Goal: Task Accomplishment & Management: Complete application form

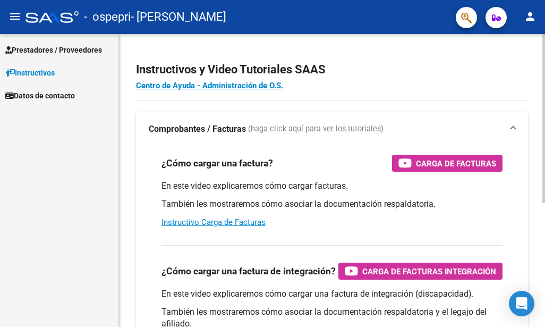
click at [545, 90] on html "menu - ospepri - [PERSON_NAME] person Prestadores / Proveedores Facturas - List…" at bounding box center [272, 163] width 545 height 327
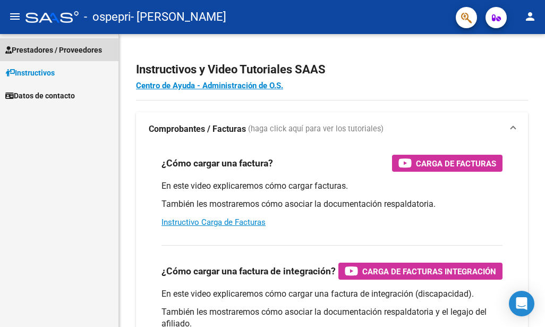
click at [51, 43] on link "Prestadores / Proveedores" at bounding box center [59, 49] width 119 height 23
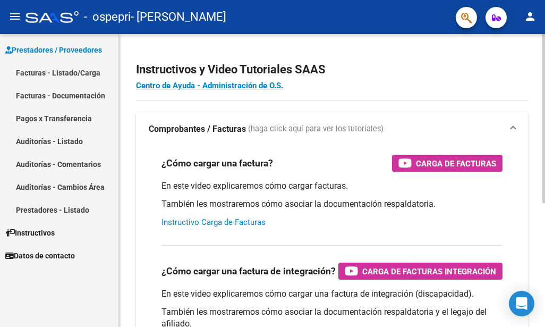
click at [260, 223] on link "Instructivo Carga de Facturas" at bounding box center [214, 222] width 104 height 10
click at [26, 71] on link "Facturas - Listado/Carga" at bounding box center [59, 72] width 119 height 23
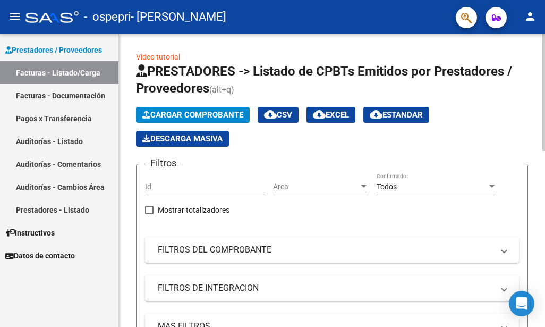
click at [183, 111] on span "Cargar Comprobante" at bounding box center [192, 115] width 101 height 10
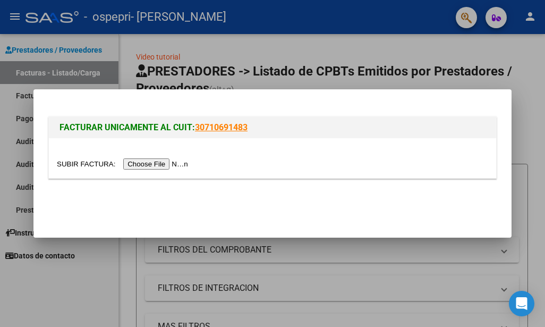
click at [148, 162] on input "file" at bounding box center [124, 163] width 134 height 11
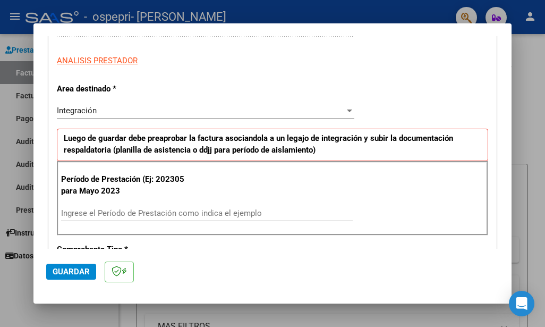
scroll to position [203, 0]
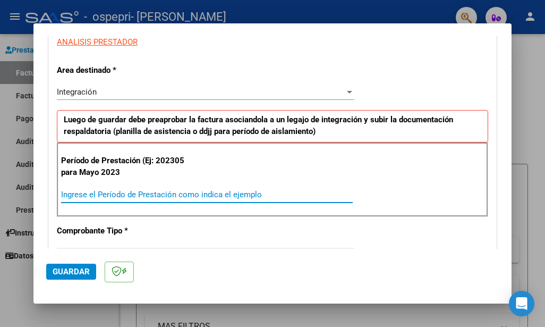
click at [83, 196] on input "Ingrese el Período de Prestación como indica el ejemplo" at bounding box center [207, 195] width 292 height 10
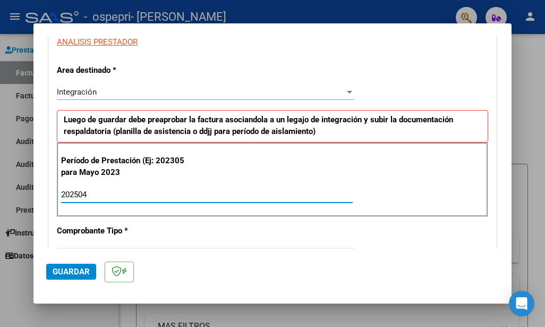
type input "202504"
click at [73, 273] on span "Guardar" at bounding box center [71, 272] width 37 height 10
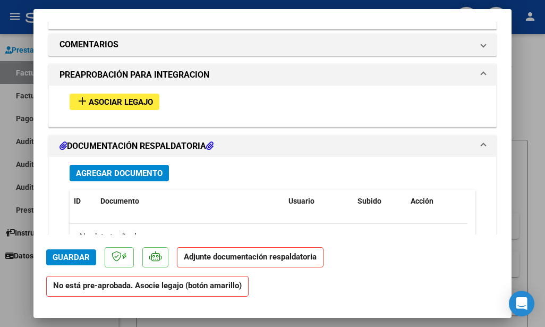
scroll to position [999, 0]
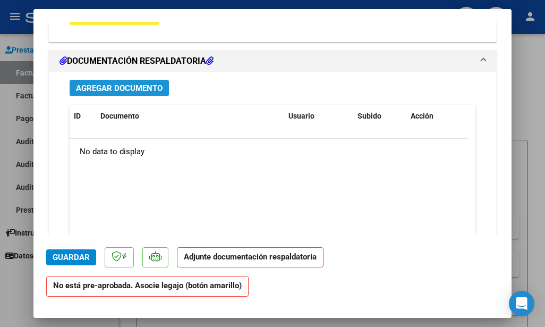
click at [153, 89] on span "Agregar Documento" at bounding box center [119, 88] width 87 height 10
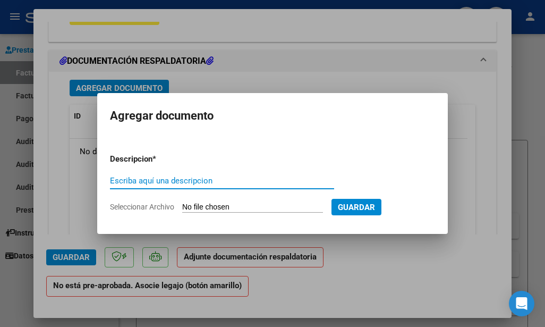
click at [266, 206] on input "Seleccionar Archivo" at bounding box center [252, 208] width 141 height 10
type input "C:\fakepath\[PERSON_NAME].pdf"
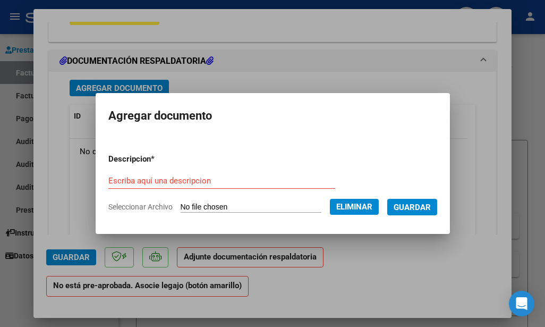
click at [158, 178] on input "Escriba aquí una descripcion" at bounding box center [221, 181] width 227 height 10
type input "planilla abril"
click at [409, 209] on span "Guardar" at bounding box center [412, 208] width 37 height 10
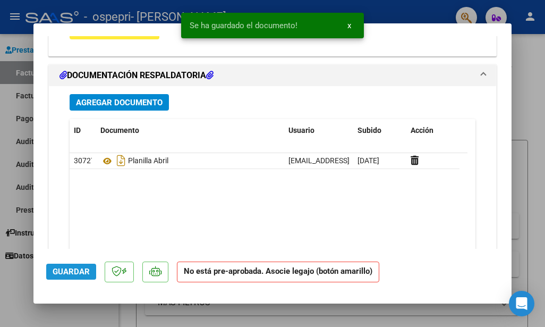
click at [58, 271] on span "Guardar" at bounding box center [71, 272] width 37 height 10
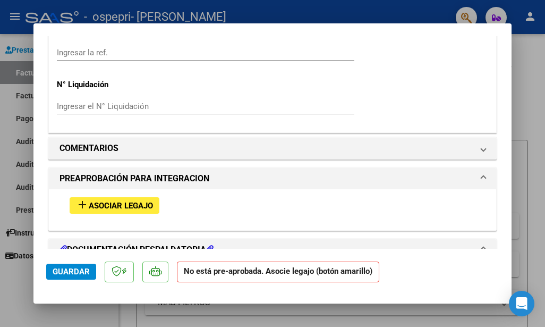
scroll to position [836, 0]
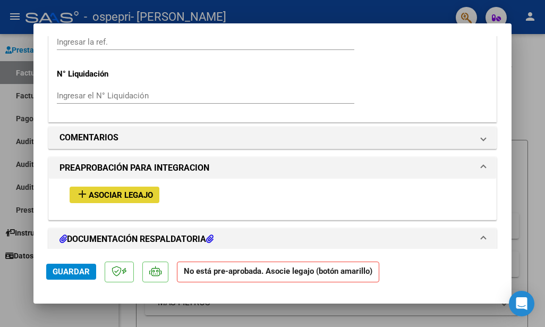
click at [141, 196] on span "Asociar Legajo" at bounding box center [121, 195] width 64 height 10
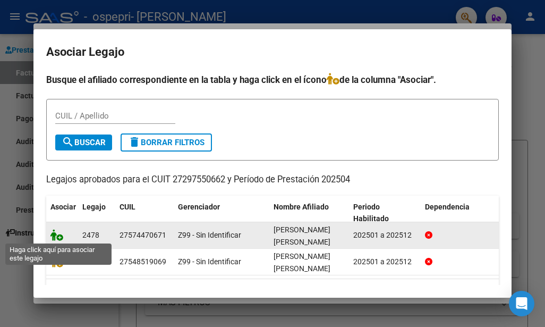
click at [57, 236] on icon at bounding box center [56, 235] width 13 height 12
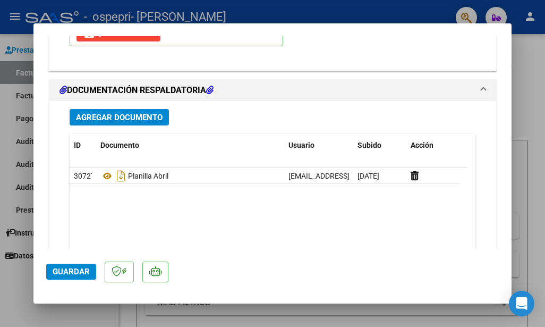
scroll to position [1216, 0]
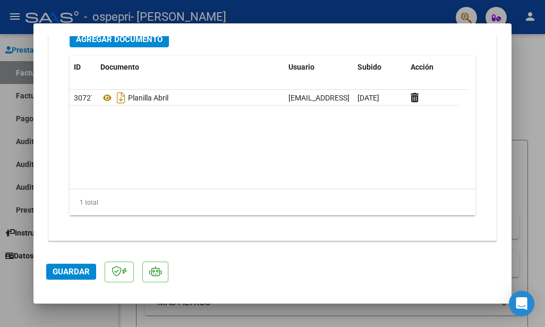
click at [75, 269] on span "Guardar" at bounding box center [71, 272] width 37 height 10
click at [60, 274] on span "Guardar" at bounding box center [71, 272] width 37 height 10
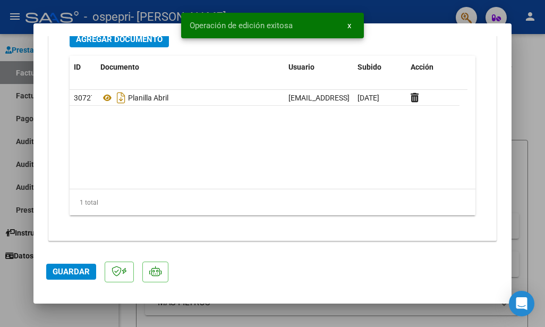
click at [544, 62] on div at bounding box center [272, 163] width 545 height 327
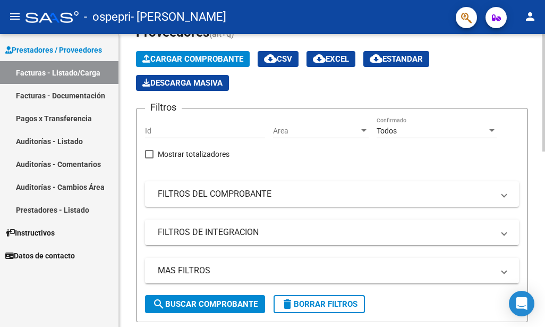
scroll to position [0, 0]
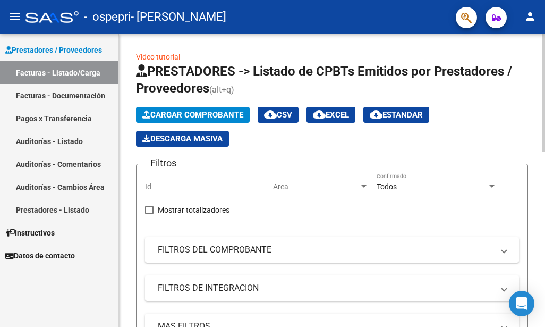
click at [545, 109] on html "menu - ospepri - [PERSON_NAME] person Prestadores / Proveedores Facturas - List…" at bounding box center [272, 163] width 545 height 327
click at [545, 96] on html "menu - ospepri - [PERSON_NAME] person Prestadores / Proveedores Facturas - List…" at bounding box center [272, 163] width 545 height 327
click at [539, 21] on div "menu - ospepri - [PERSON_NAME] person Prestadores / Proveedores Facturas - List…" at bounding box center [272, 163] width 545 height 327
click at [189, 108] on button "Cargar Comprobante" at bounding box center [193, 115] width 114 height 16
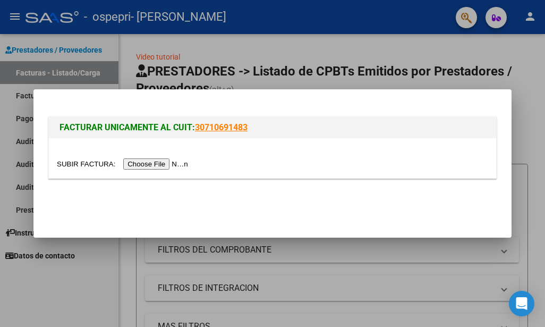
click at [157, 157] on div at bounding box center [273, 158] width 448 height 40
click at [157, 161] on input "file" at bounding box center [124, 163] width 134 height 11
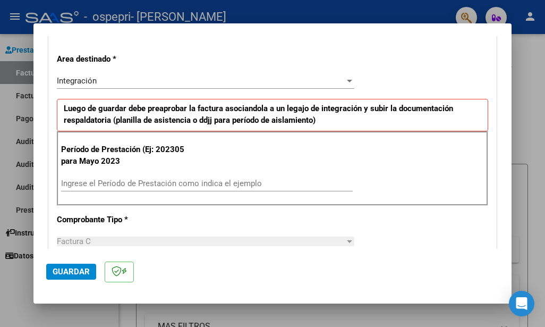
scroll to position [217, 0]
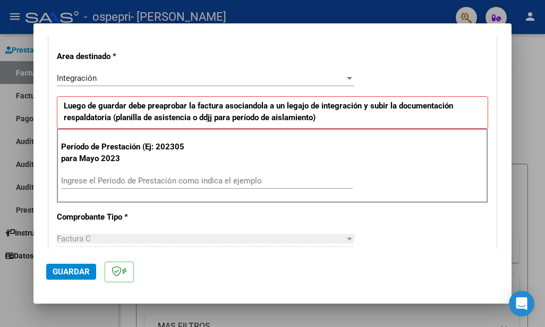
click at [154, 182] on input "Ingrese el Período de Prestación como indica el ejemplo" at bounding box center [207, 181] width 292 height 10
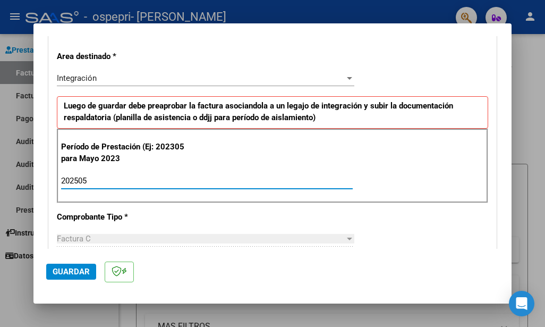
type input "202505"
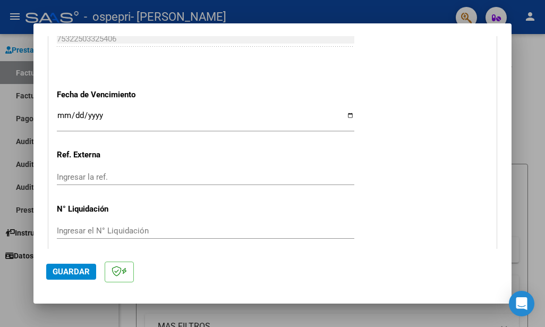
scroll to position [736, 0]
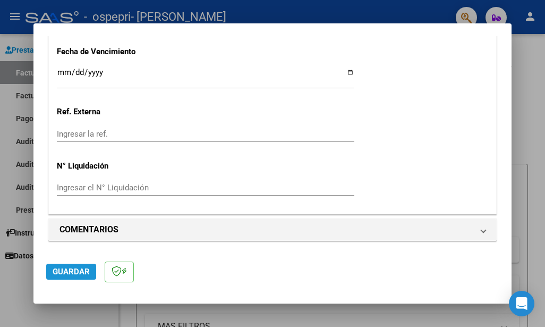
click at [76, 273] on span "Guardar" at bounding box center [71, 272] width 37 height 10
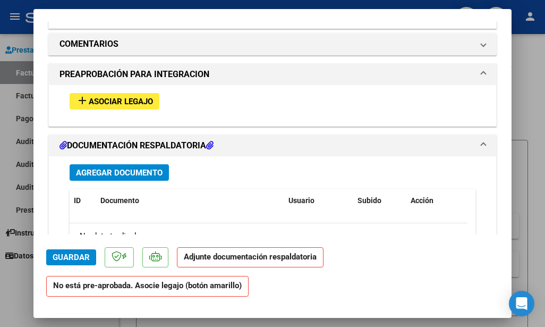
scroll to position [926, 0]
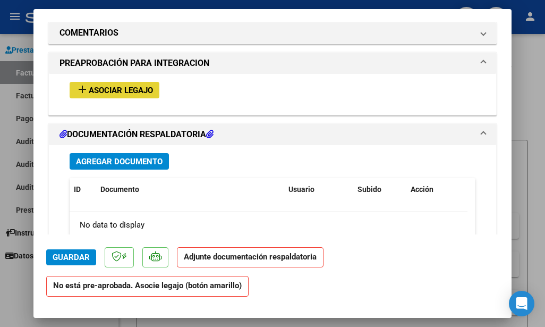
click at [144, 90] on span "Asociar Legajo" at bounding box center [121, 91] width 64 height 10
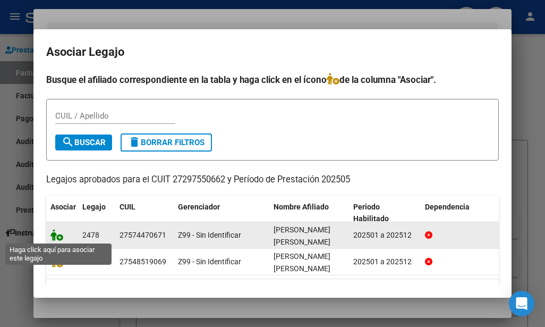
click at [55, 236] on icon at bounding box center [56, 235] width 13 height 12
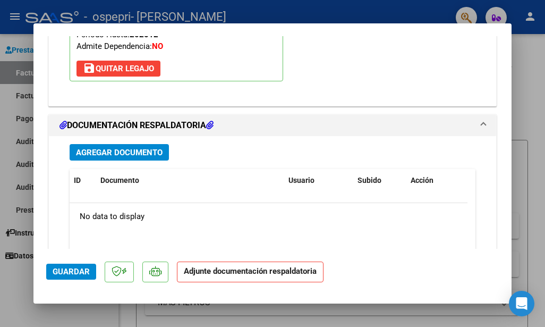
scroll to position [1167, 0]
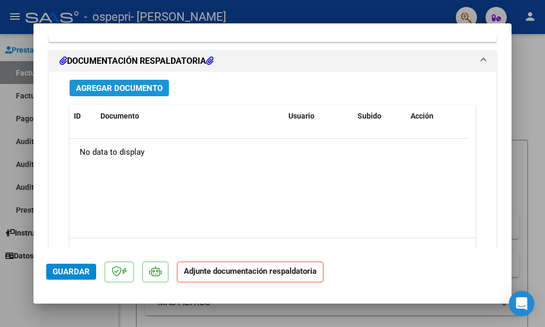
click at [152, 86] on span "Agregar Documento" at bounding box center [119, 88] width 87 height 10
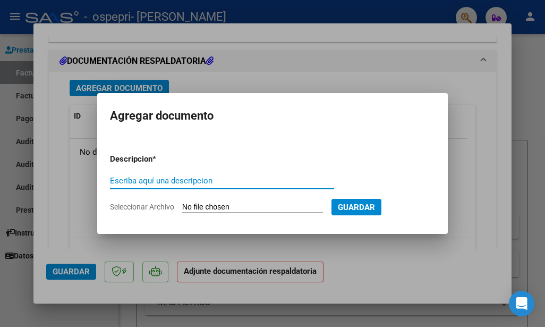
click at [161, 209] on span "Seleccionar Archivo" at bounding box center [142, 207] width 64 height 9
click at [182, 209] on input "Seleccionar Archivo" at bounding box center [252, 208] width 141 height 10
type input "C:\fakepath\[PERSON_NAME].pdf"
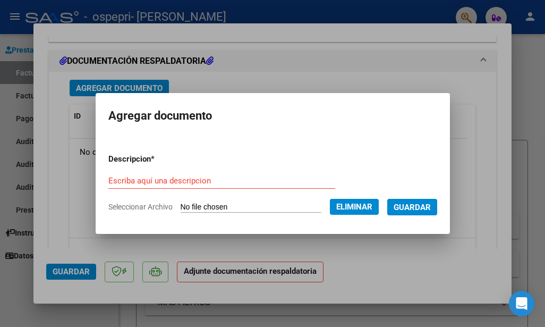
click at [200, 177] on input "Escriba aquí una descripcion" at bounding box center [221, 181] width 227 height 10
type input "planilla mayo"
click at [404, 206] on span "Guardar" at bounding box center [412, 208] width 37 height 10
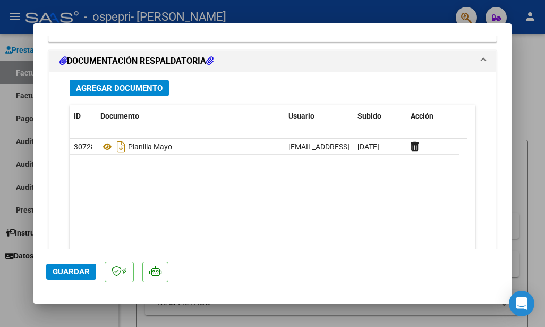
scroll to position [1216, 0]
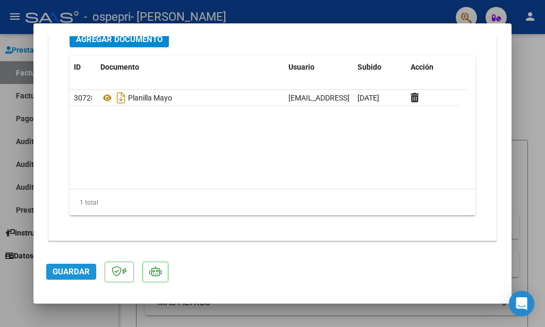
click at [64, 267] on span "Guardar" at bounding box center [71, 272] width 37 height 10
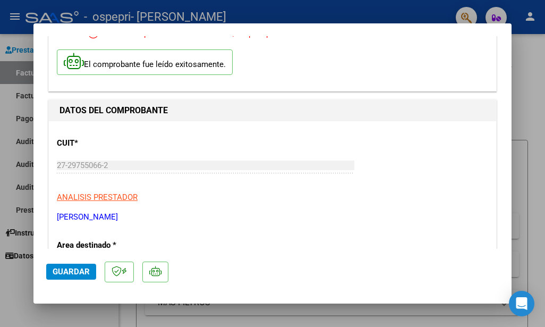
scroll to position [0, 0]
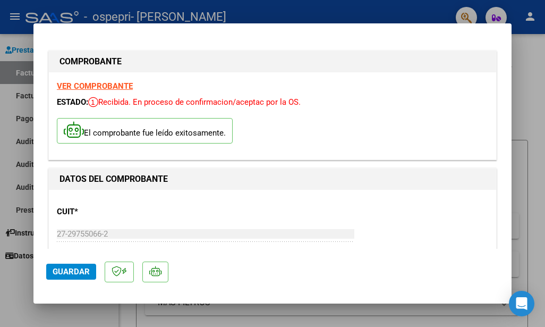
click at [538, 59] on div at bounding box center [272, 163] width 545 height 327
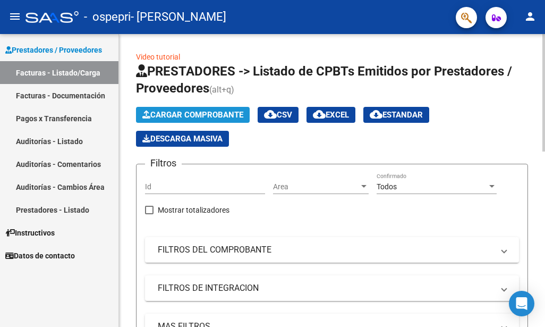
click at [166, 115] on span "Cargar Comprobante" at bounding box center [192, 115] width 101 height 10
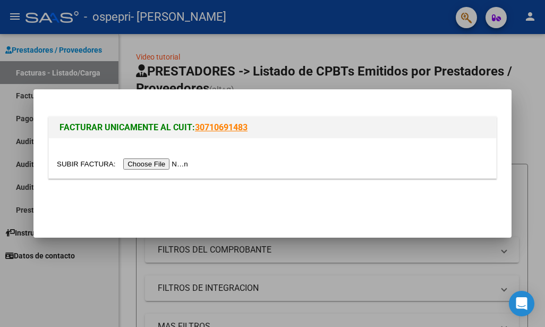
click at [137, 161] on input "file" at bounding box center [124, 163] width 134 height 11
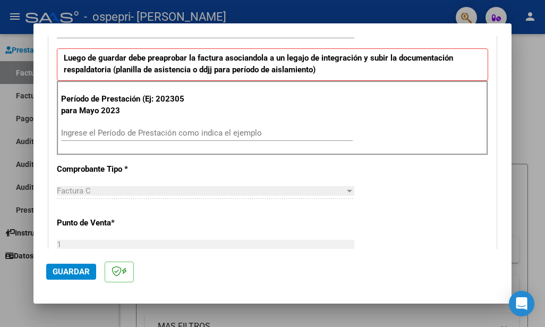
scroll to position [270, 0]
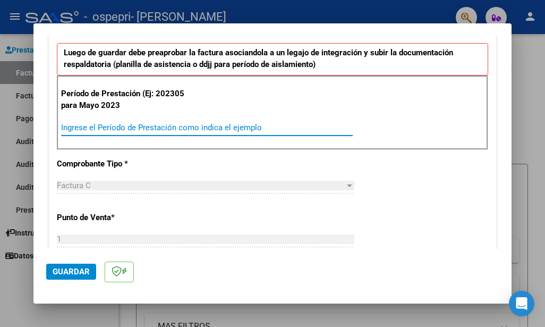
click at [171, 124] on input "Ingrese el Período de Prestación como indica el ejemplo" at bounding box center [207, 128] width 292 height 10
type input "3"
type input "202506"
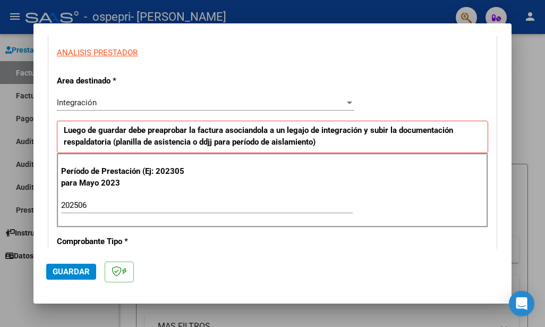
scroll to position [190, 0]
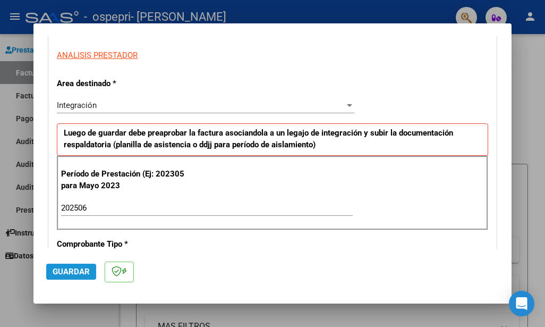
click at [75, 272] on span "Guardar" at bounding box center [71, 272] width 37 height 10
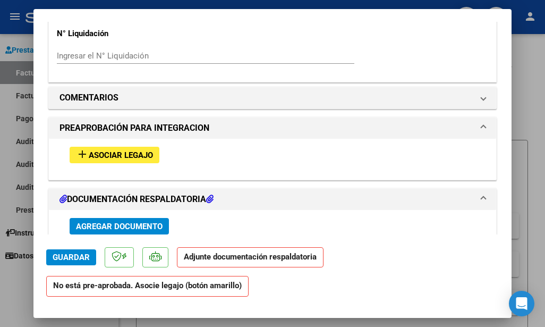
scroll to position [890, 0]
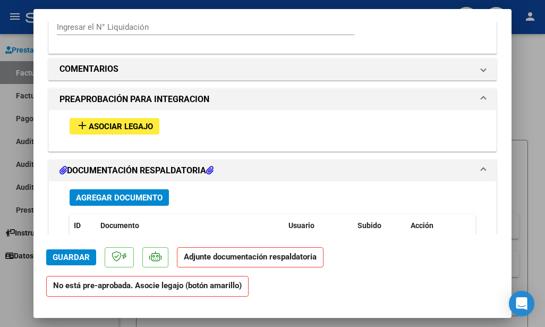
click at [136, 123] on span "Asociar Legajo" at bounding box center [121, 127] width 64 height 10
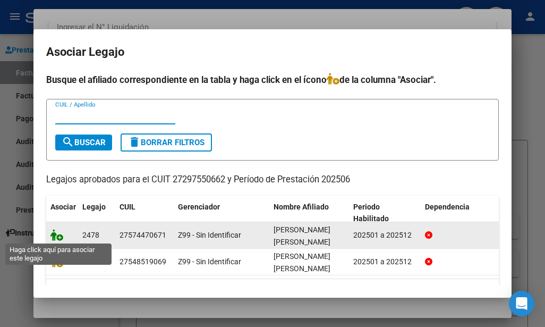
click at [58, 236] on icon at bounding box center [56, 235] width 13 height 12
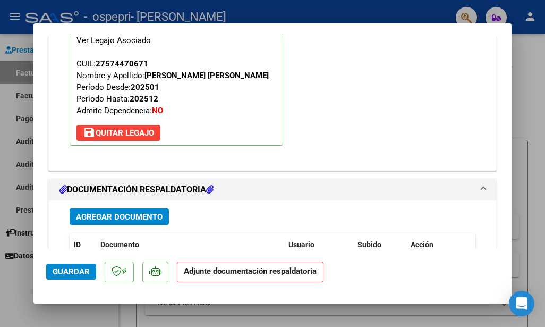
scroll to position [1022, 0]
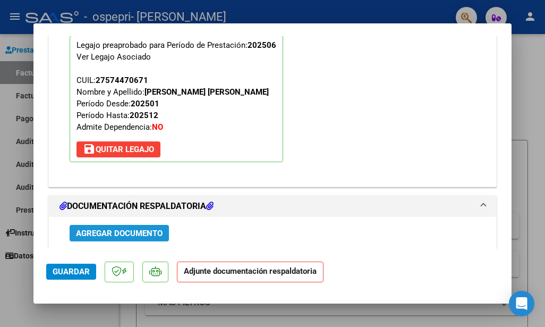
click at [146, 232] on span "Agregar Documento" at bounding box center [119, 234] width 87 height 10
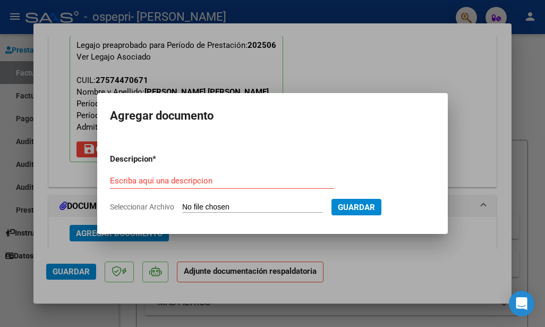
click at [163, 206] on span "Seleccionar Archivo" at bounding box center [142, 207] width 64 height 9
click at [182, 206] on input "Seleccionar Archivo" at bounding box center [252, 208] width 141 height 10
type input "C:\fakepath\[PERSON_NAME].pdf"
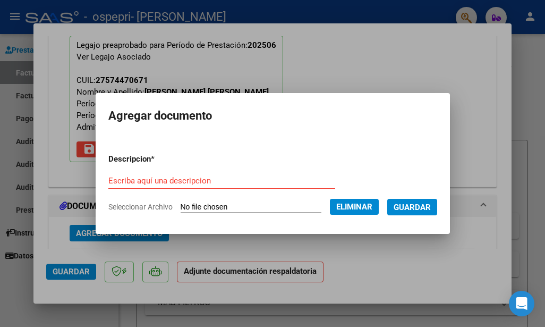
click at [124, 180] on input "Escriba aquí una descripcion" at bounding box center [221, 181] width 227 height 10
type input "planilla Junio"
click at [400, 202] on span "Guardar" at bounding box center [412, 207] width 37 height 10
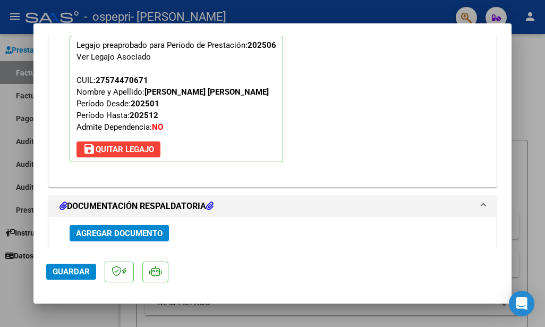
scroll to position [1216, 0]
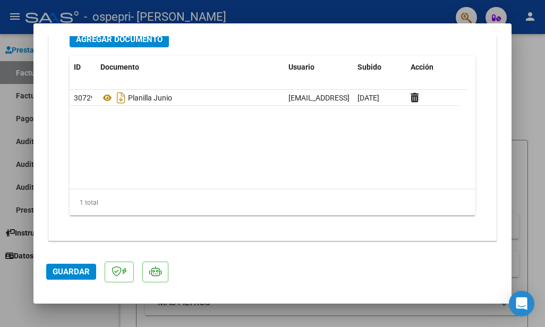
click at [60, 270] on span "Guardar" at bounding box center [71, 272] width 37 height 10
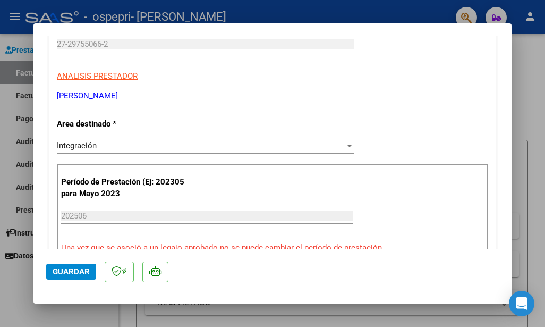
scroll to position [0, 0]
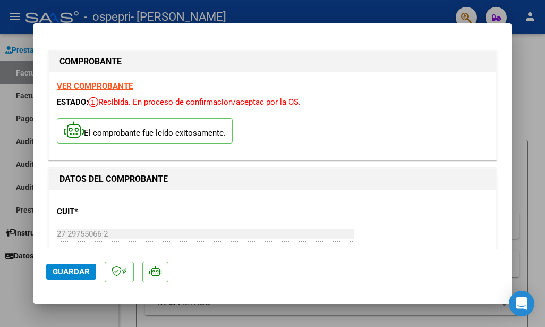
click at [539, 57] on div at bounding box center [272, 163] width 545 height 327
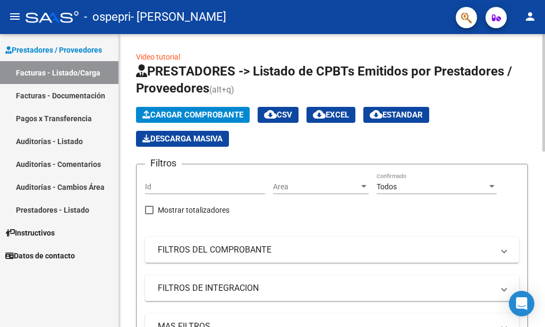
click at [163, 115] on span "Cargar Comprobante" at bounding box center [192, 115] width 101 height 10
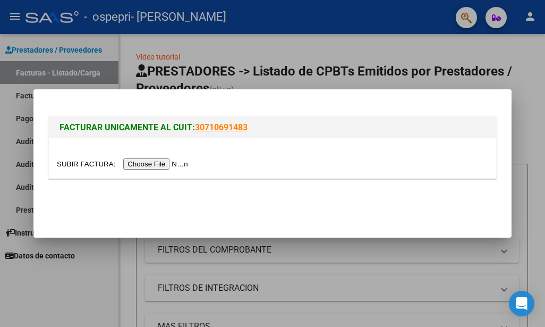
click at [126, 160] on input "file" at bounding box center [124, 163] width 134 height 11
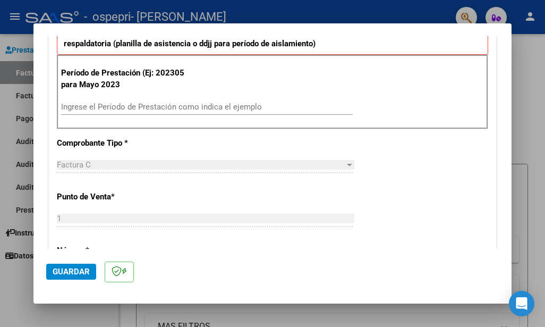
scroll to position [312, 0]
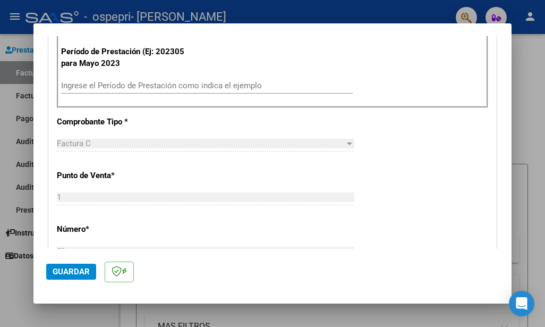
click at [183, 81] on input "Ingrese el Período de Prestación como indica el ejemplo" at bounding box center [207, 86] width 292 height 10
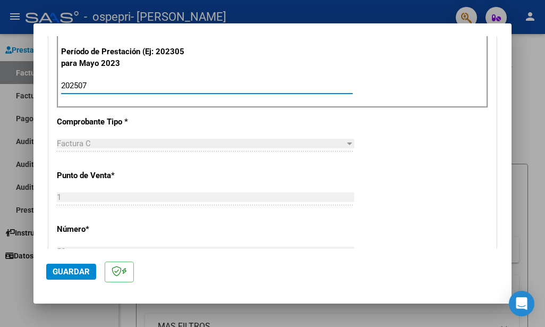
type input "202507"
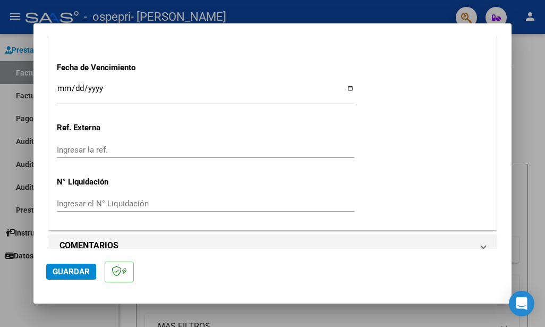
scroll to position [736, 0]
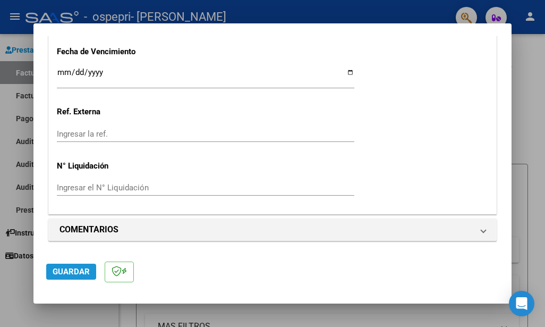
click at [62, 274] on span "Guardar" at bounding box center [71, 272] width 37 height 10
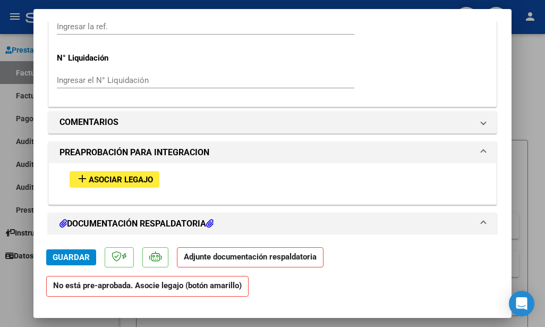
scroll to position [850, 0]
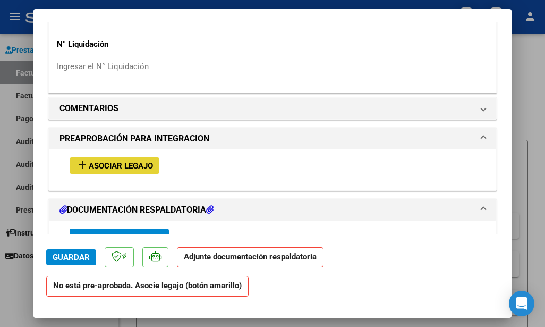
click at [134, 164] on span "Asociar Legajo" at bounding box center [121, 166] width 64 height 10
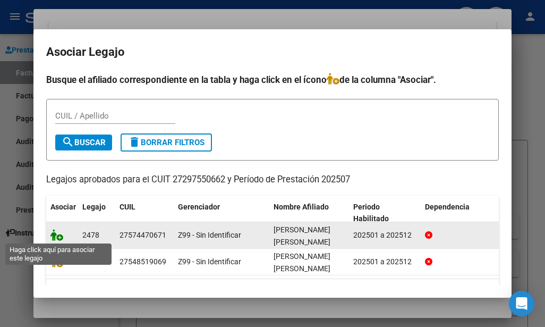
click at [57, 236] on icon at bounding box center [56, 235] width 13 height 12
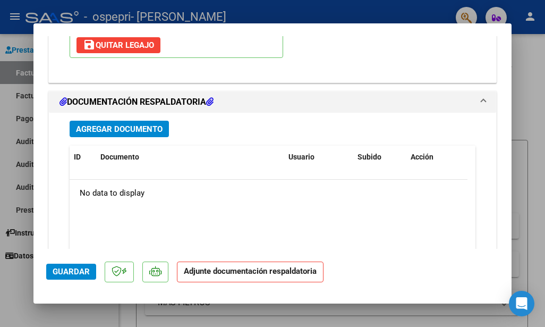
scroll to position [1216, 0]
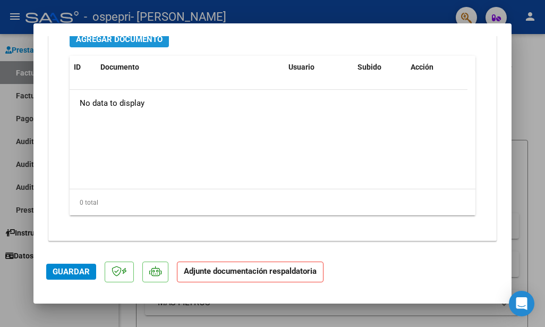
click at [154, 40] on span "Agregar Documento" at bounding box center [119, 40] width 87 height 10
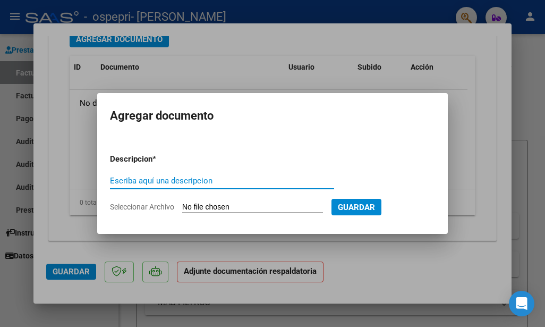
click at [146, 208] on span "Seleccionar Archivo" at bounding box center [142, 207] width 64 height 9
click at [182, 208] on input "Seleccionar Archivo" at bounding box center [252, 208] width 141 height 10
type input "C:\fakepath\[PERSON_NAME].pdf"
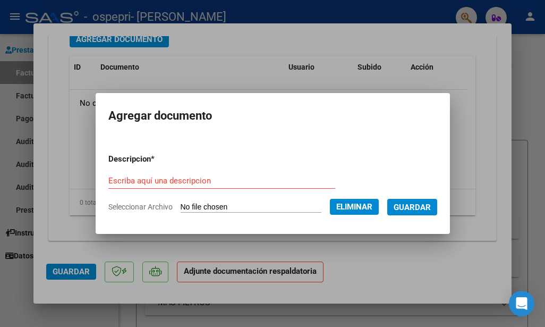
click at [205, 180] on input "Escriba aquí una descripcion" at bounding box center [221, 181] width 227 height 10
type input "Planilla Julio"
click at [416, 209] on span "Guardar" at bounding box center [412, 208] width 37 height 10
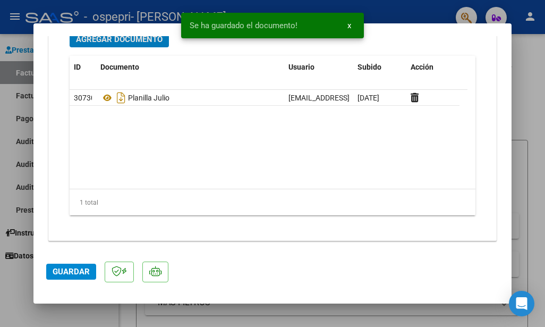
scroll to position [1211, 0]
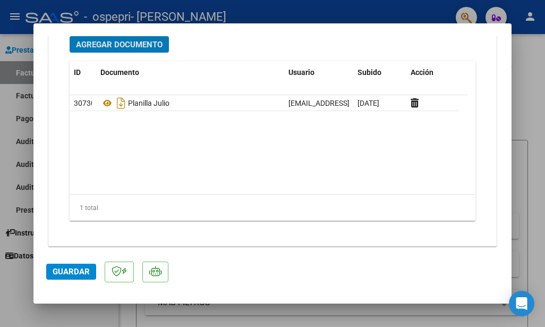
click at [82, 272] on span "Guardar" at bounding box center [71, 272] width 37 height 10
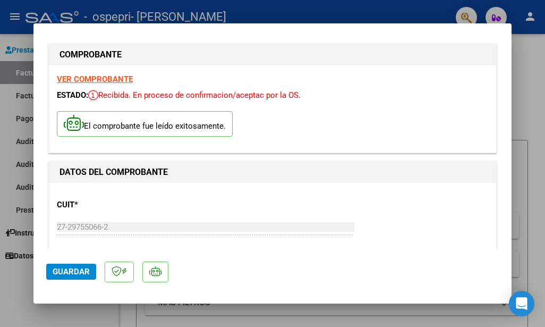
scroll to position [0, 0]
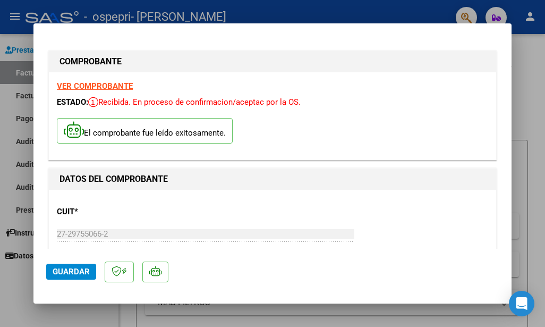
click at [534, 64] on div at bounding box center [272, 163] width 545 height 327
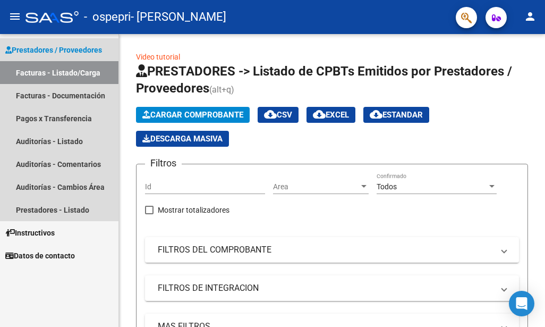
click at [78, 68] on link "Facturas - Listado/Carga" at bounding box center [59, 72] width 119 height 23
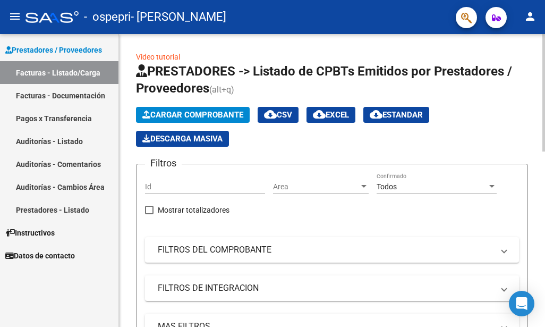
click at [215, 111] on span "Cargar Comprobante" at bounding box center [192, 115] width 101 height 10
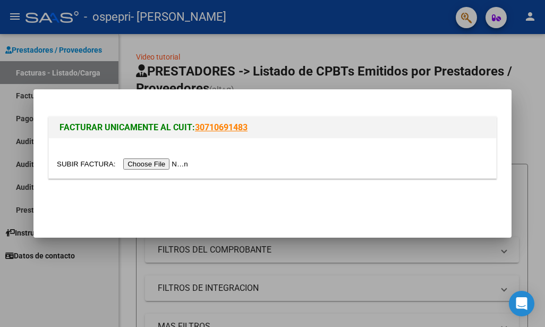
click at [103, 160] on input "file" at bounding box center [124, 163] width 134 height 11
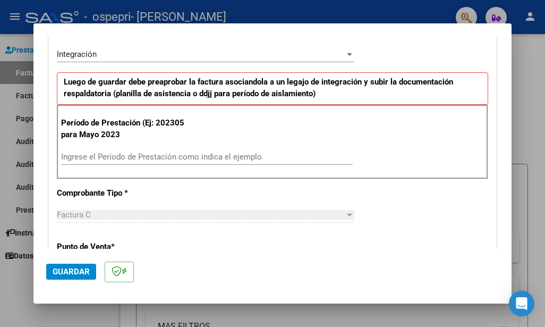
scroll to position [255, 0]
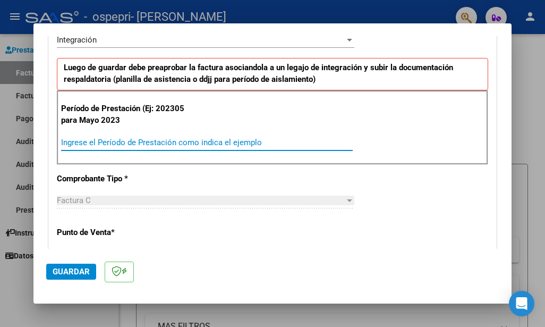
click at [156, 138] on input "Ingrese el Período de Prestación como indica el ejemplo" at bounding box center [207, 143] width 292 height 10
type input "202504"
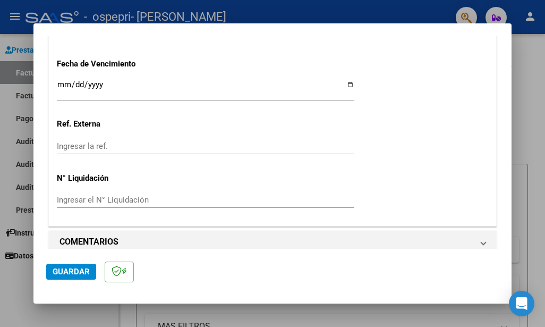
scroll to position [736, 0]
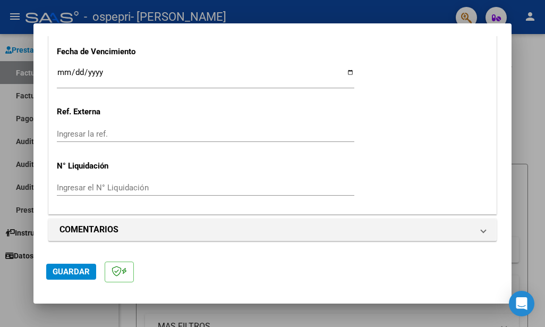
click at [81, 275] on span "Guardar" at bounding box center [71, 272] width 37 height 10
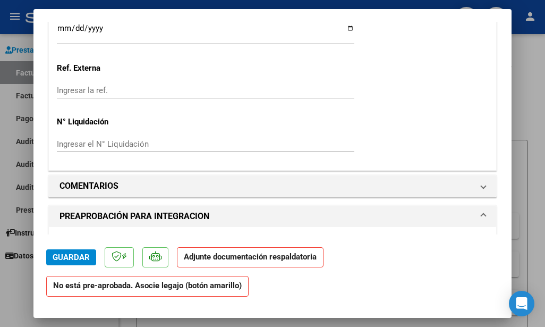
scroll to position [858, 0]
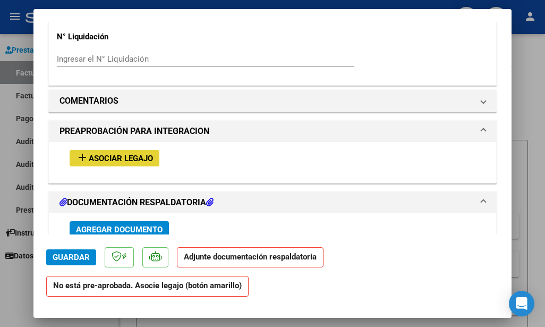
click at [150, 159] on span "Asociar Legajo" at bounding box center [121, 159] width 64 height 10
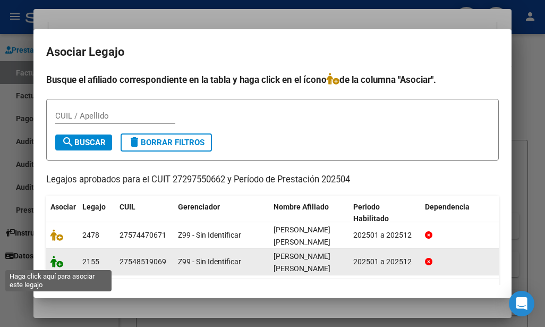
click at [53, 263] on icon at bounding box center [56, 262] width 13 height 12
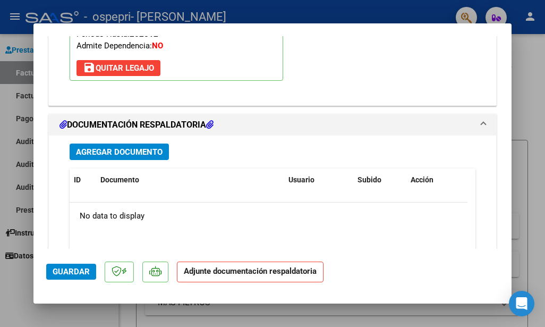
scroll to position [1119, 0]
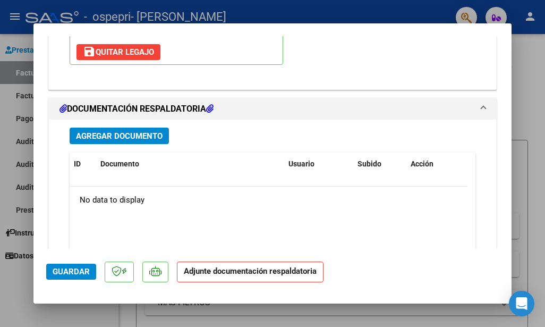
click at [149, 134] on span "Agregar Documento" at bounding box center [119, 136] width 87 height 10
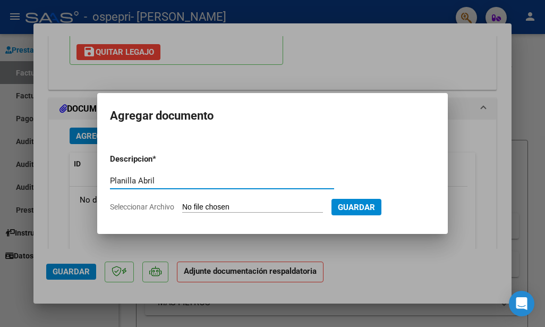
type input "Planilla Abril"
click at [366, 207] on span "Guardar" at bounding box center [356, 208] width 37 height 10
click at [147, 209] on span "Seleccionar Archivo" at bounding box center [142, 207] width 64 height 9
click at [182, 209] on input "Seleccionar Archivo" at bounding box center [252, 208] width 141 height 10
type input "C:\fakepath\[PERSON_NAME].pdf"
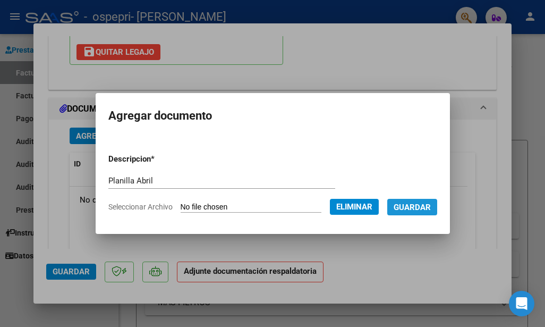
click at [407, 202] on span "Guardar" at bounding box center [412, 207] width 37 height 10
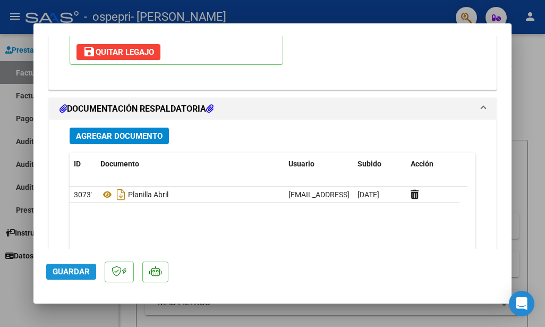
click at [64, 267] on span "Guardar" at bounding box center [71, 272] width 37 height 10
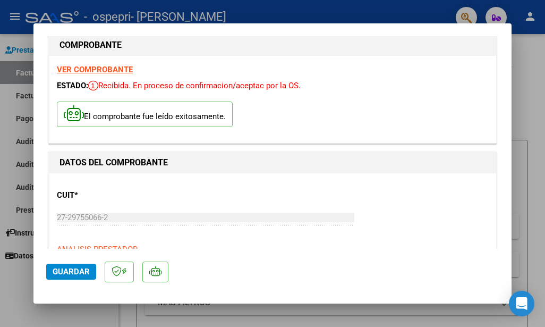
scroll to position [0, 0]
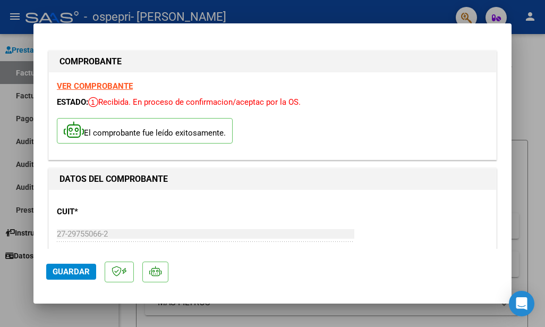
click at [522, 45] on div at bounding box center [272, 163] width 545 height 327
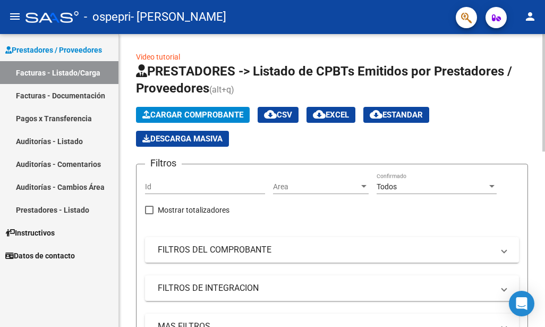
click at [187, 112] on span "Cargar Comprobante" at bounding box center [192, 115] width 101 height 10
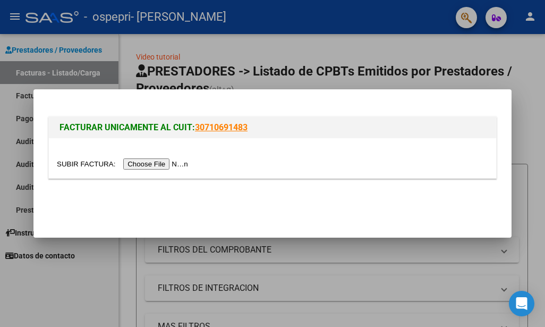
click at [130, 164] on input "file" at bounding box center [124, 163] width 134 height 11
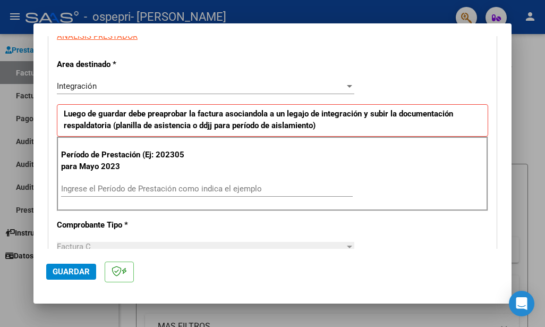
scroll to position [257, 0]
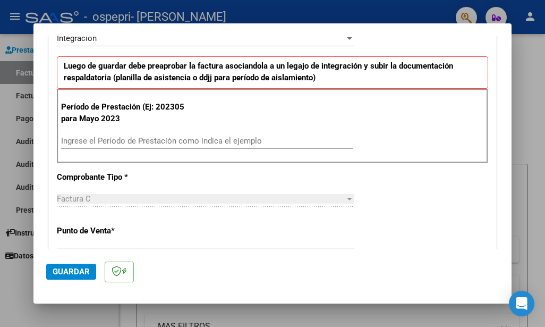
click at [258, 141] on input "Ingrese el Período de Prestación como indica el ejemplo" at bounding box center [207, 141] width 292 height 10
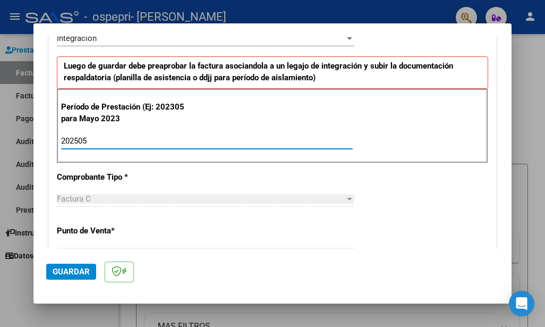
type input "202505"
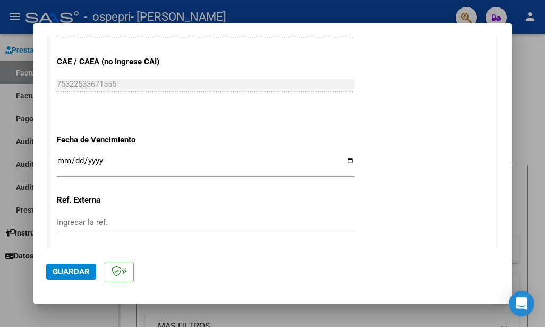
scroll to position [736, 0]
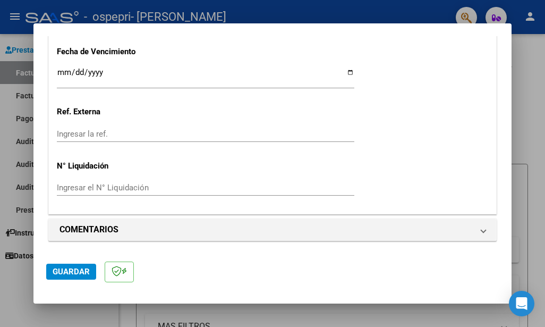
click at [81, 275] on span "Guardar" at bounding box center [71, 272] width 37 height 10
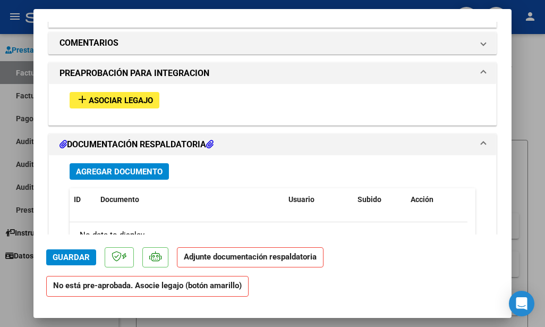
scroll to position [931, 0]
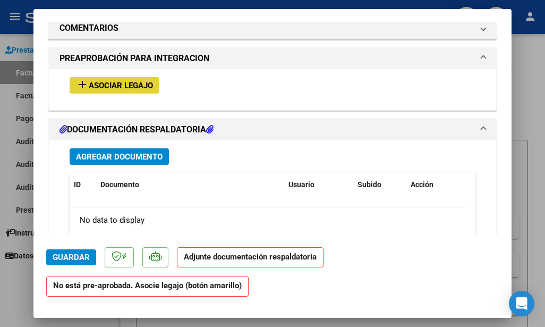
click at [137, 85] on span "Asociar Legajo" at bounding box center [121, 86] width 64 height 10
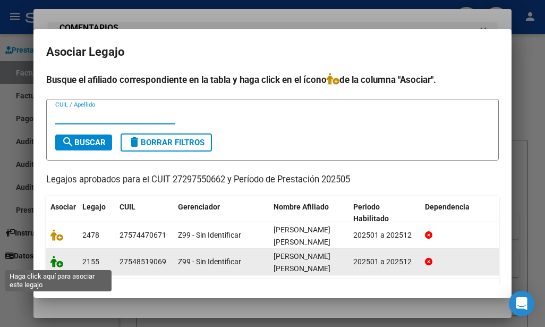
click at [54, 260] on icon at bounding box center [56, 262] width 13 height 12
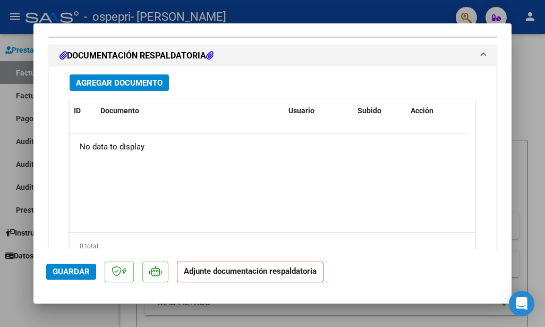
scroll to position [1144, 0]
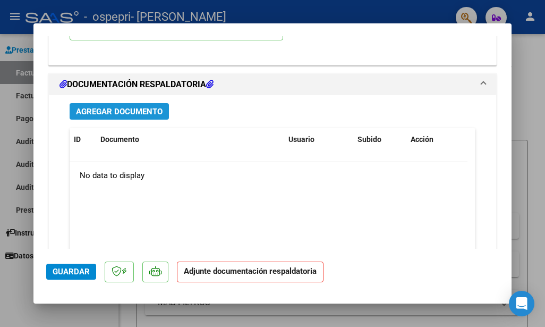
click at [137, 107] on span "Agregar Documento" at bounding box center [119, 112] width 87 height 10
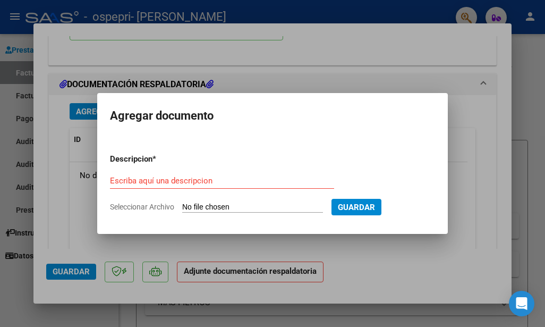
click at [141, 204] on span "Seleccionar Archivo" at bounding box center [142, 207] width 64 height 9
click at [182, 204] on input "Seleccionar Archivo" at bounding box center [252, 208] width 141 height 10
type input "C:\fakepath\[PERSON_NAME].pdf"
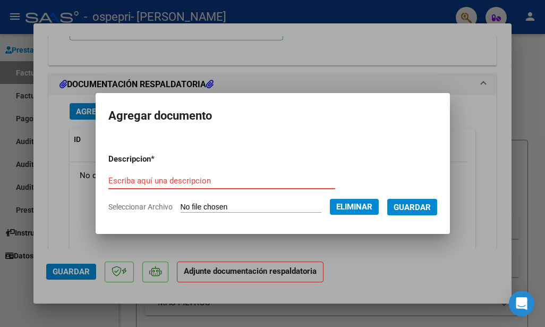
click at [124, 182] on input "Escriba aquí una descripcion" at bounding box center [221, 181] width 227 height 10
type input "planilla Mayo"
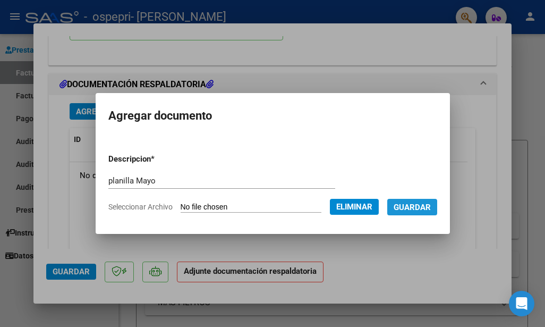
click at [424, 203] on span "Guardar" at bounding box center [412, 208] width 37 height 10
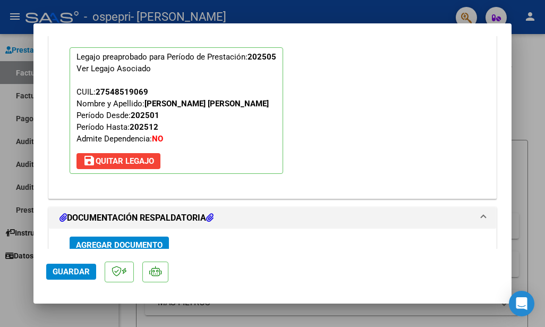
scroll to position [1216, 0]
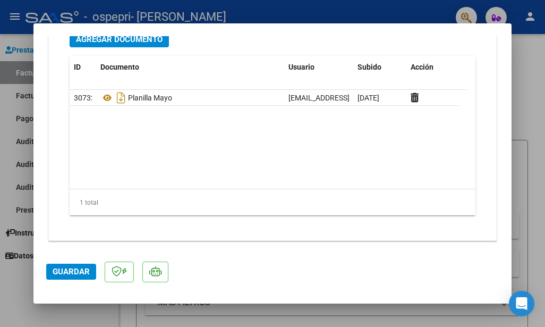
click at [69, 270] on span "Guardar" at bounding box center [71, 272] width 37 height 10
click at [538, 97] on div at bounding box center [272, 163] width 545 height 327
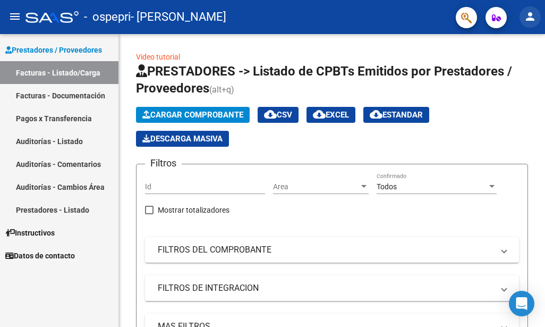
click at [526, 16] on mat-icon "person" at bounding box center [530, 16] width 13 height 13
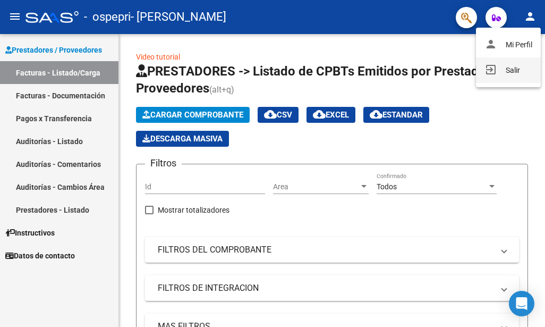
click at [512, 69] on button "exit_to_app Salir" at bounding box center [508, 70] width 65 height 26
